Goal: Transaction & Acquisition: Purchase product/service

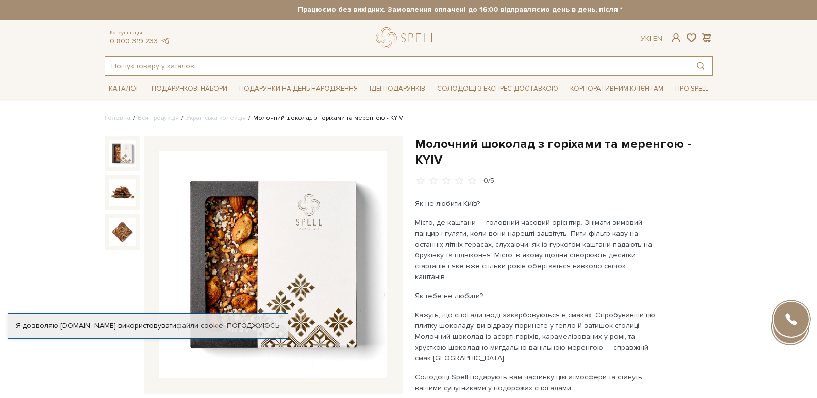
click at [302, 61] on input "text" at bounding box center [396, 66] width 583 height 19
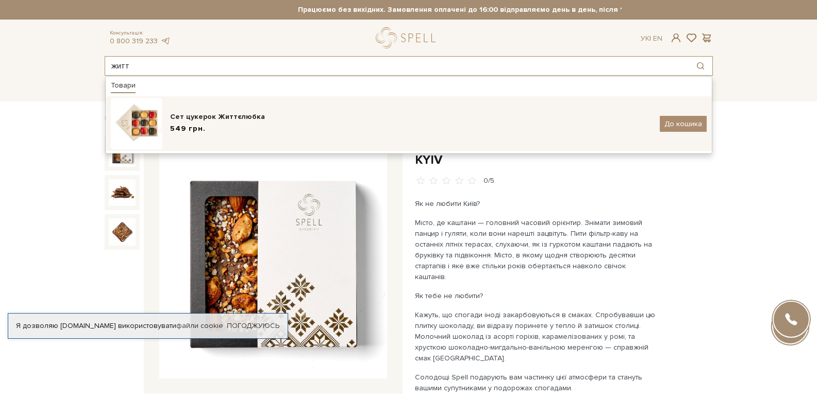
type input "житт"
click at [301, 110] on div "Сет цукерок Життєлюбка 549 грн. До кошика" at bounding box center [409, 124] width 596 height 52
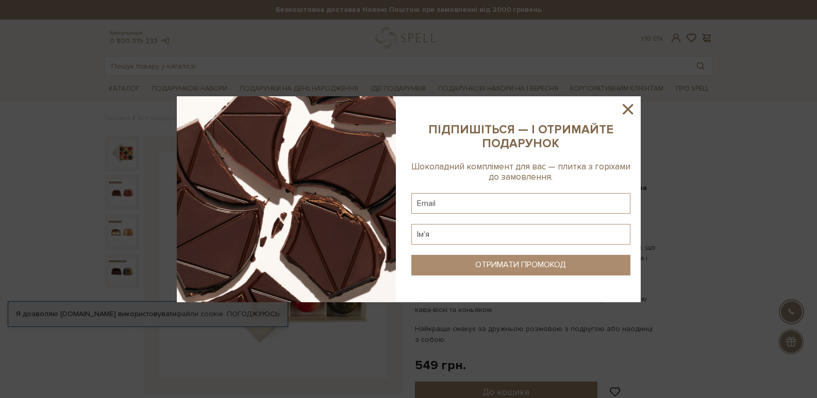
click at [627, 107] on icon at bounding box center [628, 109] width 18 height 18
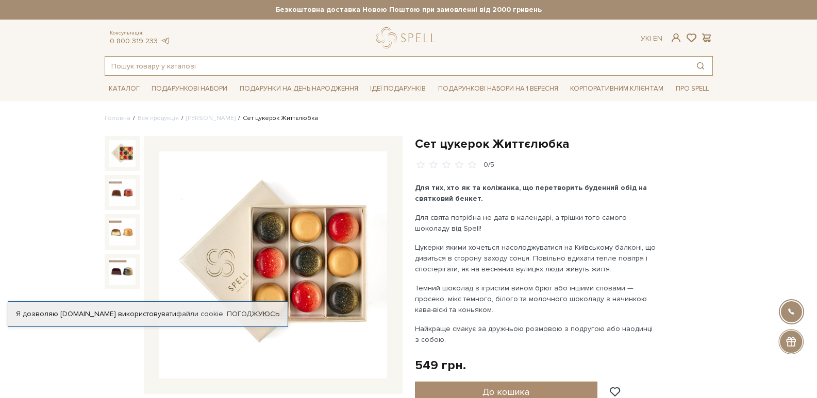
click at [194, 62] on input "text" at bounding box center [396, 66] width 583 height 19
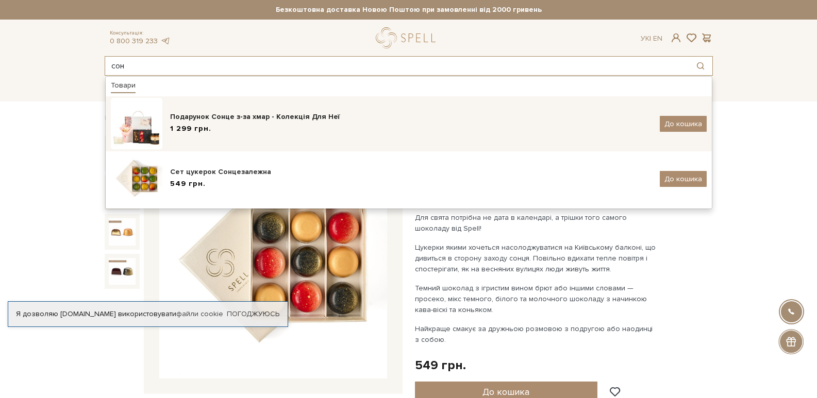
type input "сон"
click at [208, 122] on div "Подарунок Сонце з-за хмар - Колекція Для Неї 1 299 грн." at bounding box center [411, 124] width 482 height 24
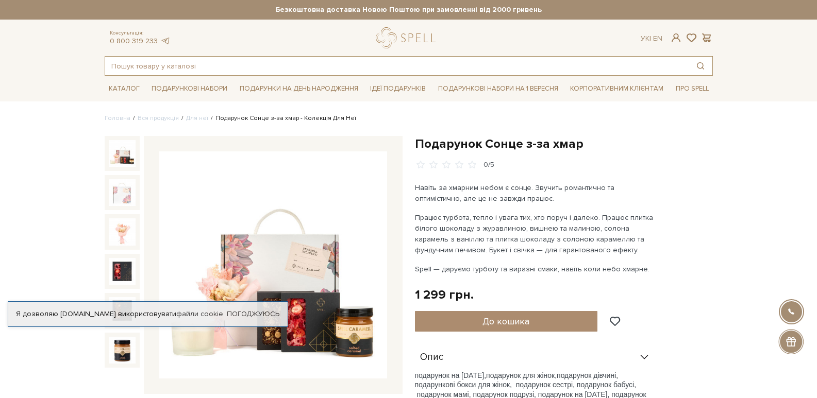
click at [203, 65] on input "text" at bounding box center [396, 66] width 583 height 19
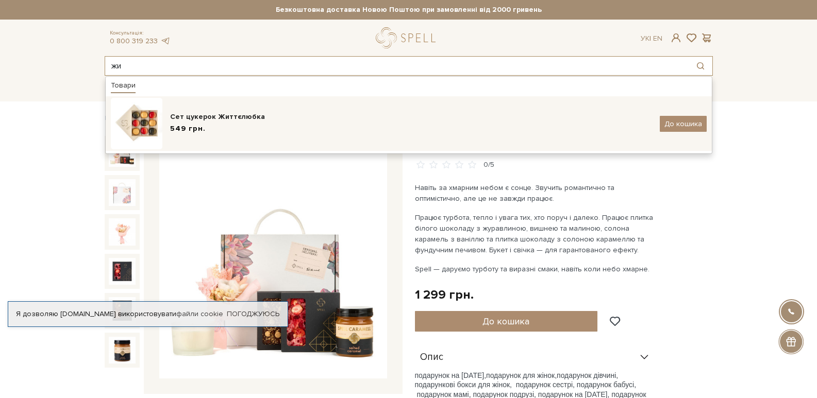
type input "жи"
click at [220, 135] on div "Сет цукерок Життєлюбка 549 грн." at bounding box center [411, 124] width 482 height 24
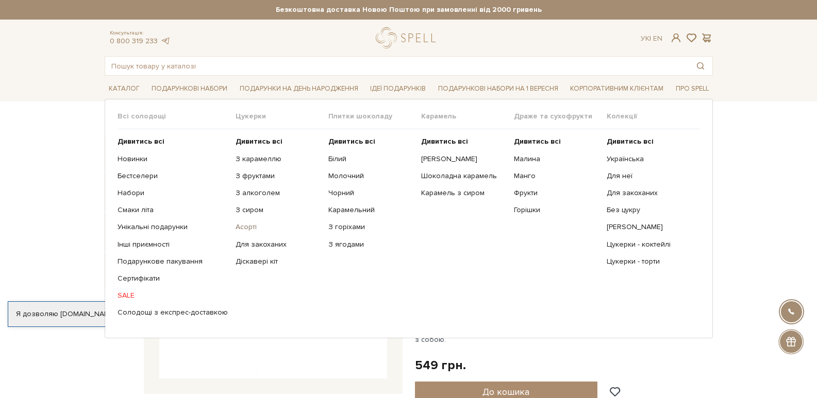
click at [243, 228] on link "Асорті" at bounding box center [277, 227] width 85 height 9
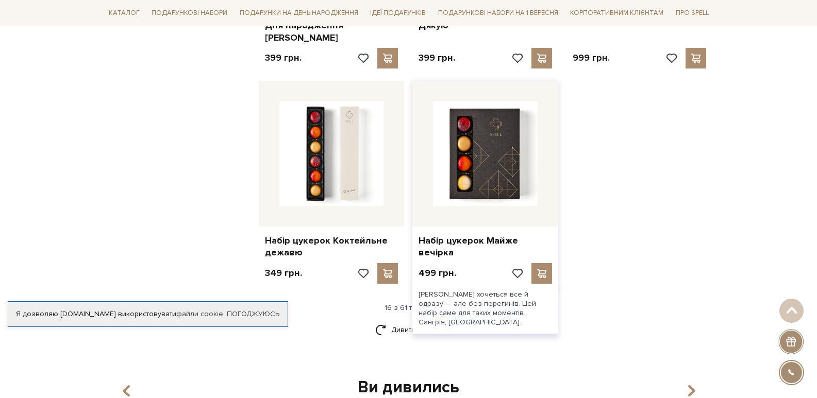
scroll to position [1288, 0]
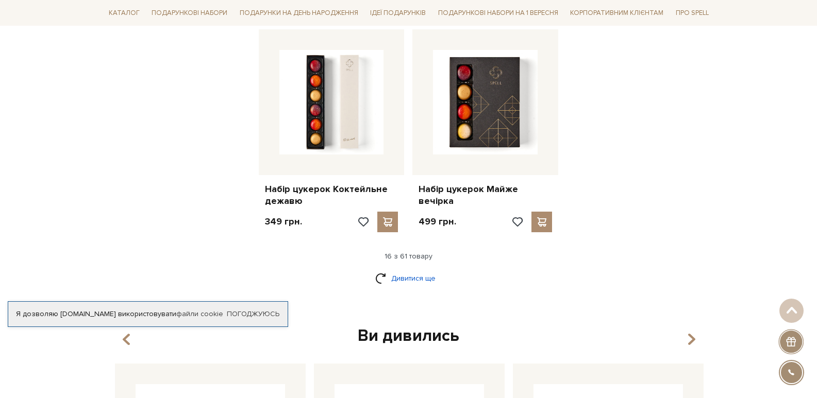
click at [419, 269] on link "Дивитися ще" at bounding box center [408, 278] width 67 height 18
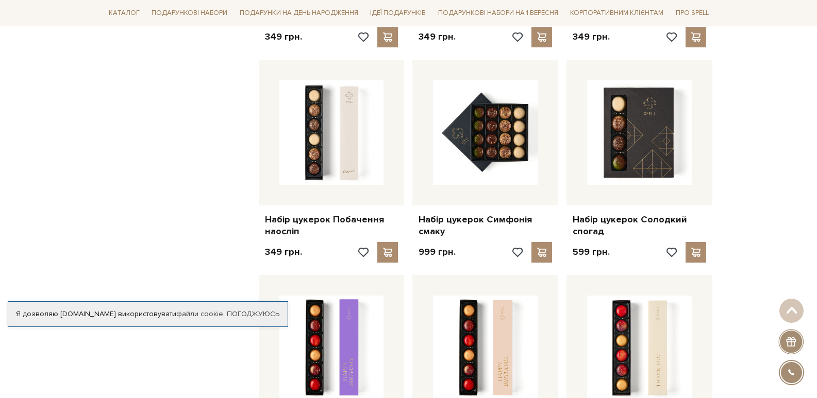
scroll to position [1752, 0]
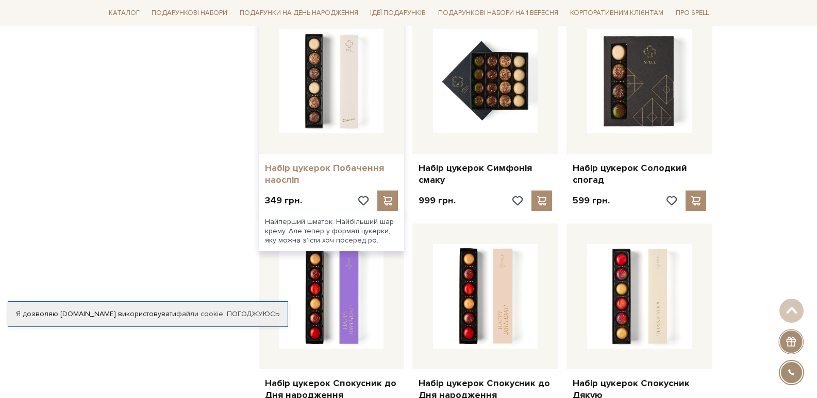
drag, startPoint x: 591, startPoint y: 162, endPoint x: 323, endPoint y: 145, distance: 269.0
click at [323, 162] on link "Набір цукерок Побачення наосліп" at bounding box center [331, 174] width 133 height 24
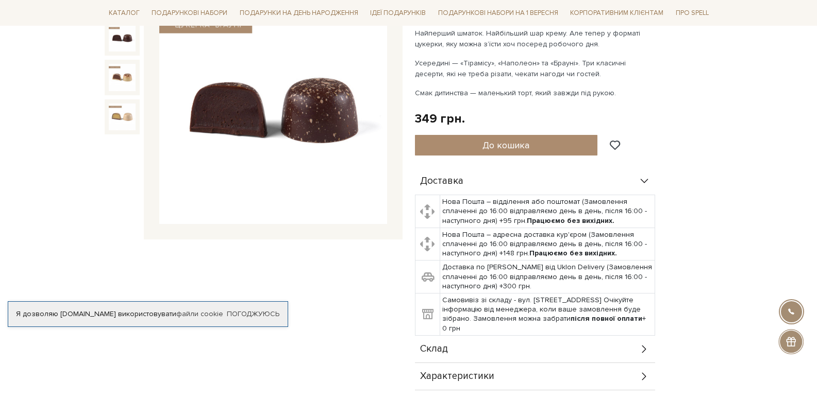
scroll to position [52, 0]
